Goal: Transaction & Acquisition: Purchase product/service

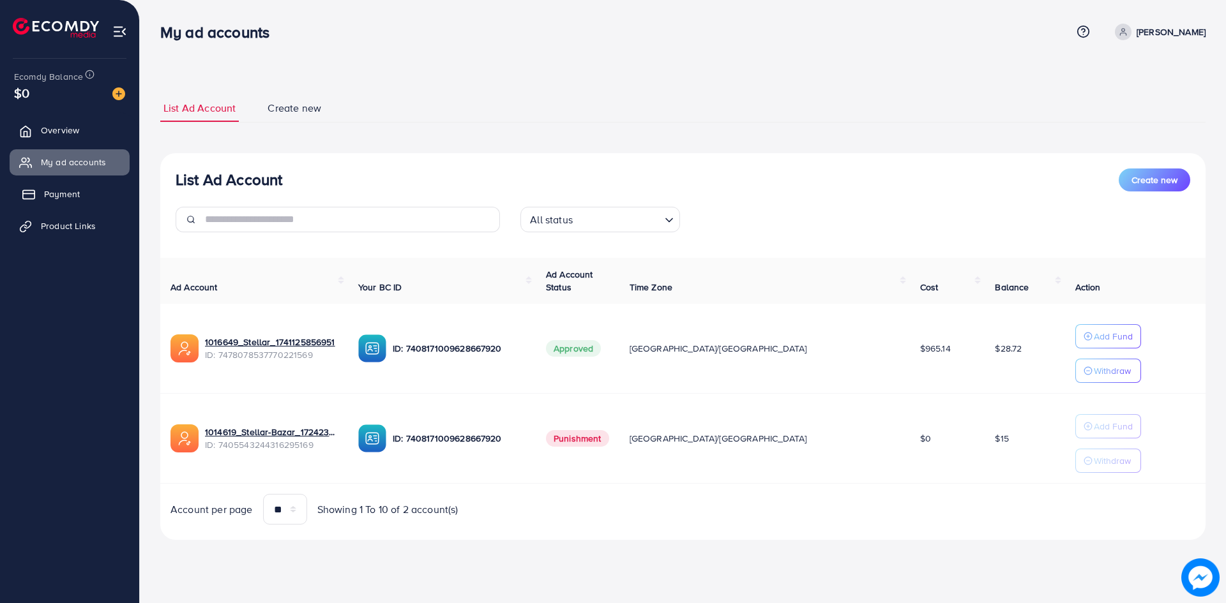
click at [75, 194] on span "Payment" at bounding box center [62, 194] width 36 height 13
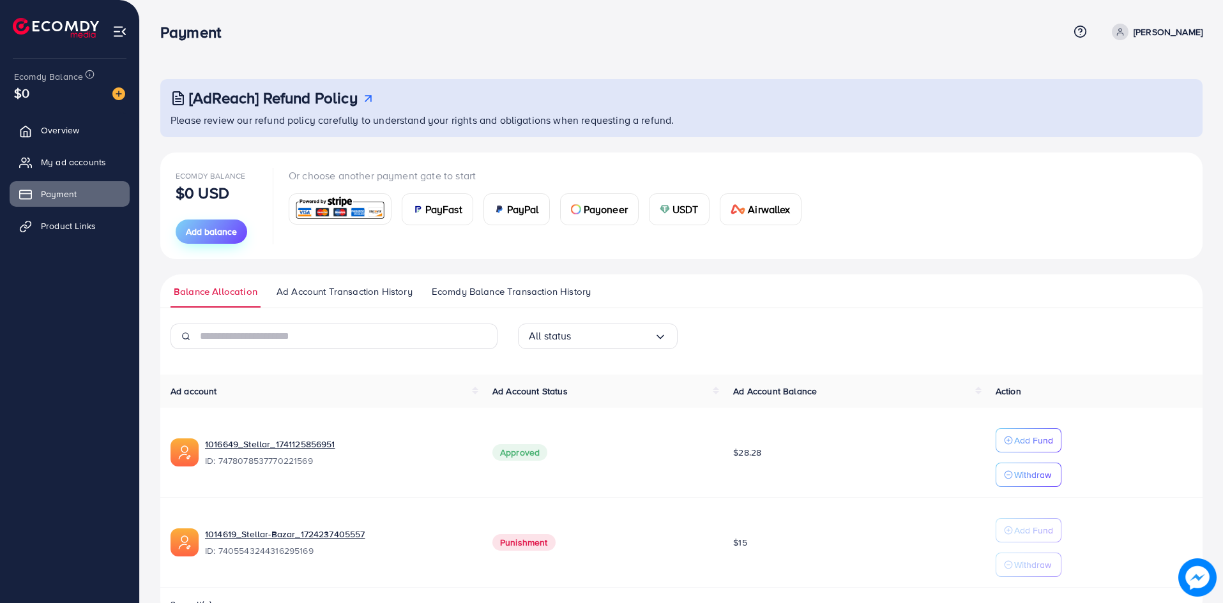
click at [227, 233] on span "Add balance" at bounding box center [211, 231] width 51 height 13
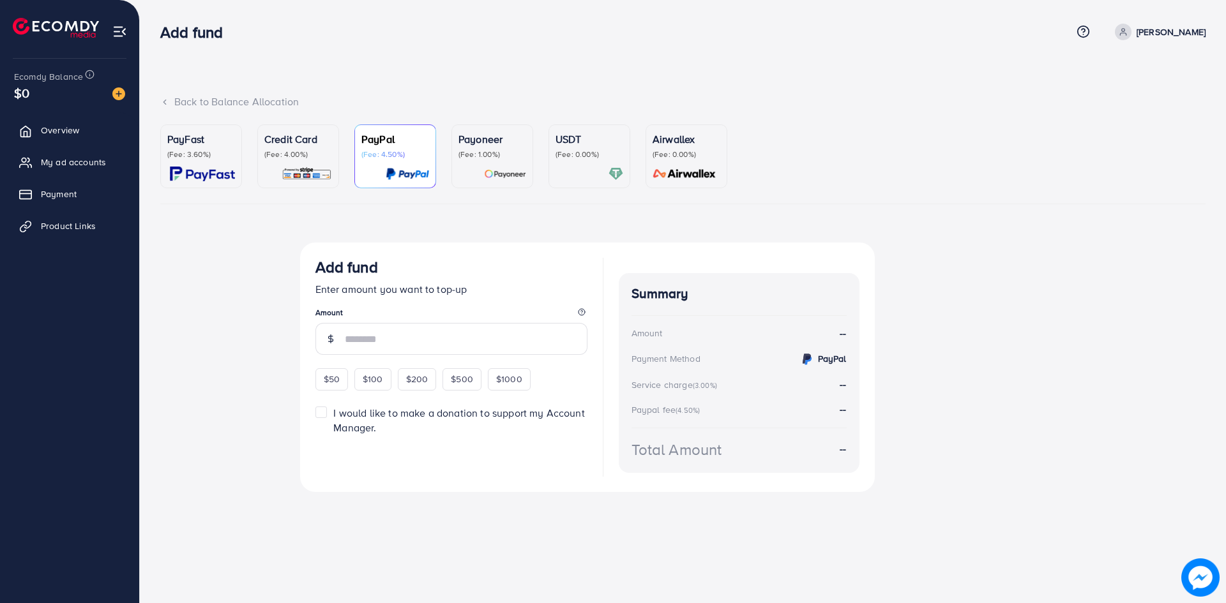
click at [206, 167] on img at bounding box center [202, 174] width 65 height 15
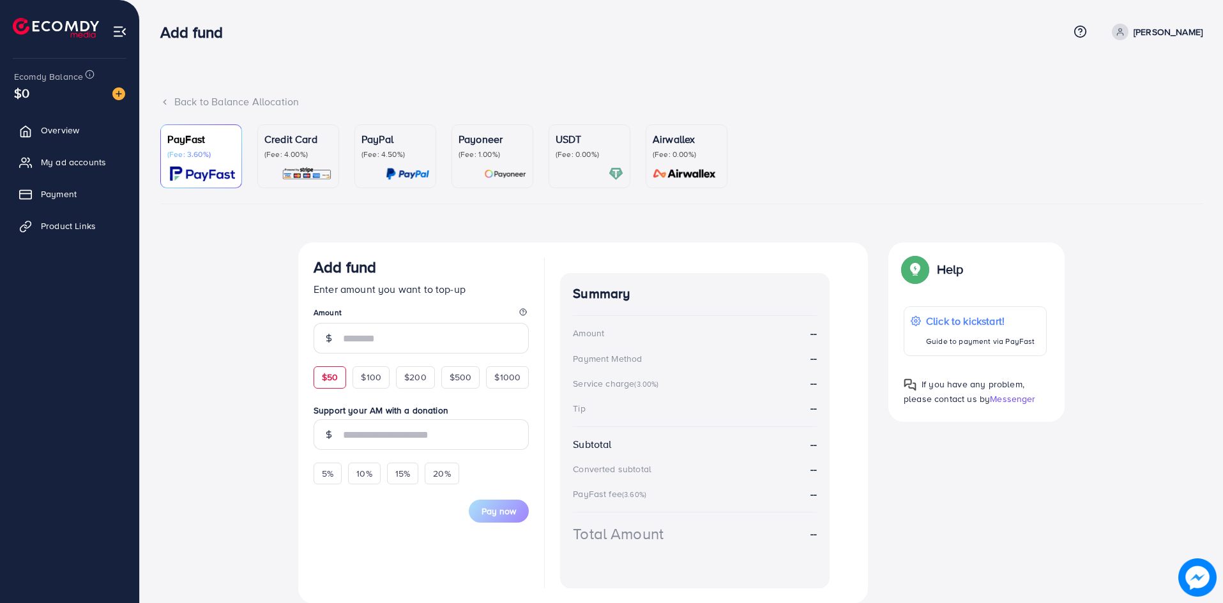
click at [329, 383] on span "$50" at bounding box center [330, 377] width 16 height 13
type input "**"
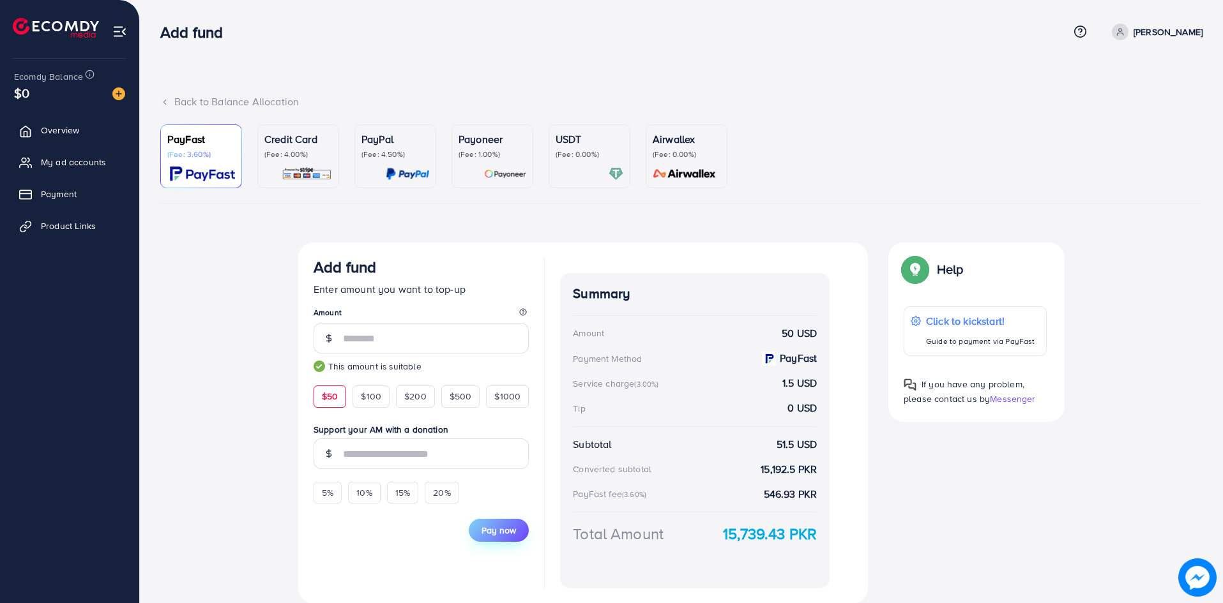
click at [490, 526] on span "Pay now" at bounding box center [499, 530] width 34 height 13
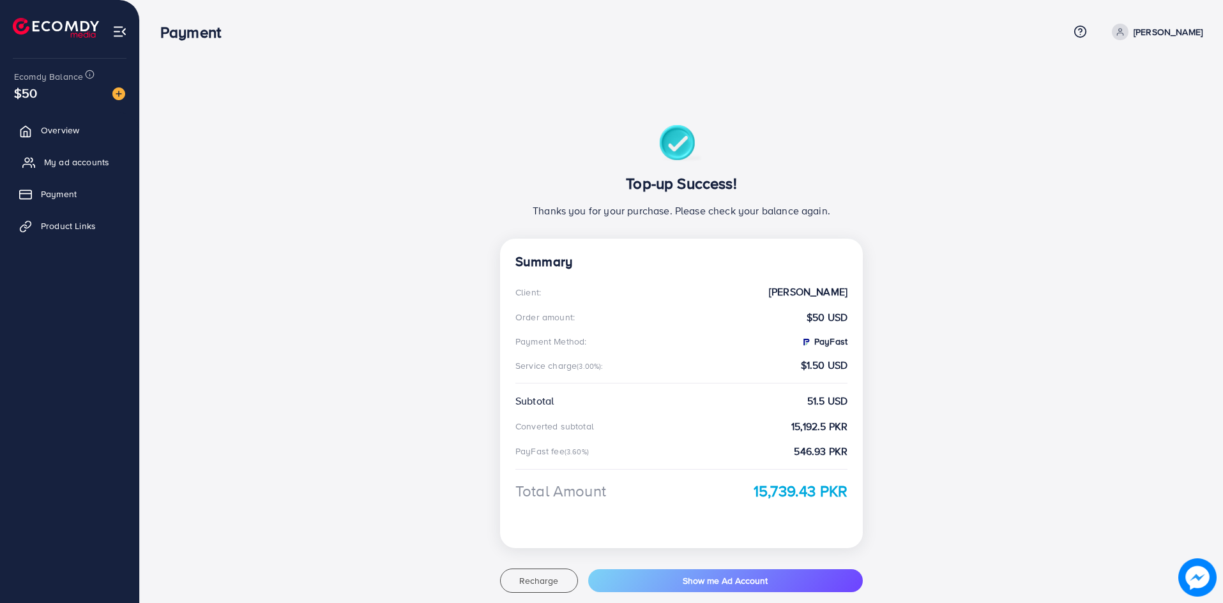
click at [84, 163] on span "My ad accounts" at bounding box center [76, 162] width 65 height 13
